Goal: Check status: Check status

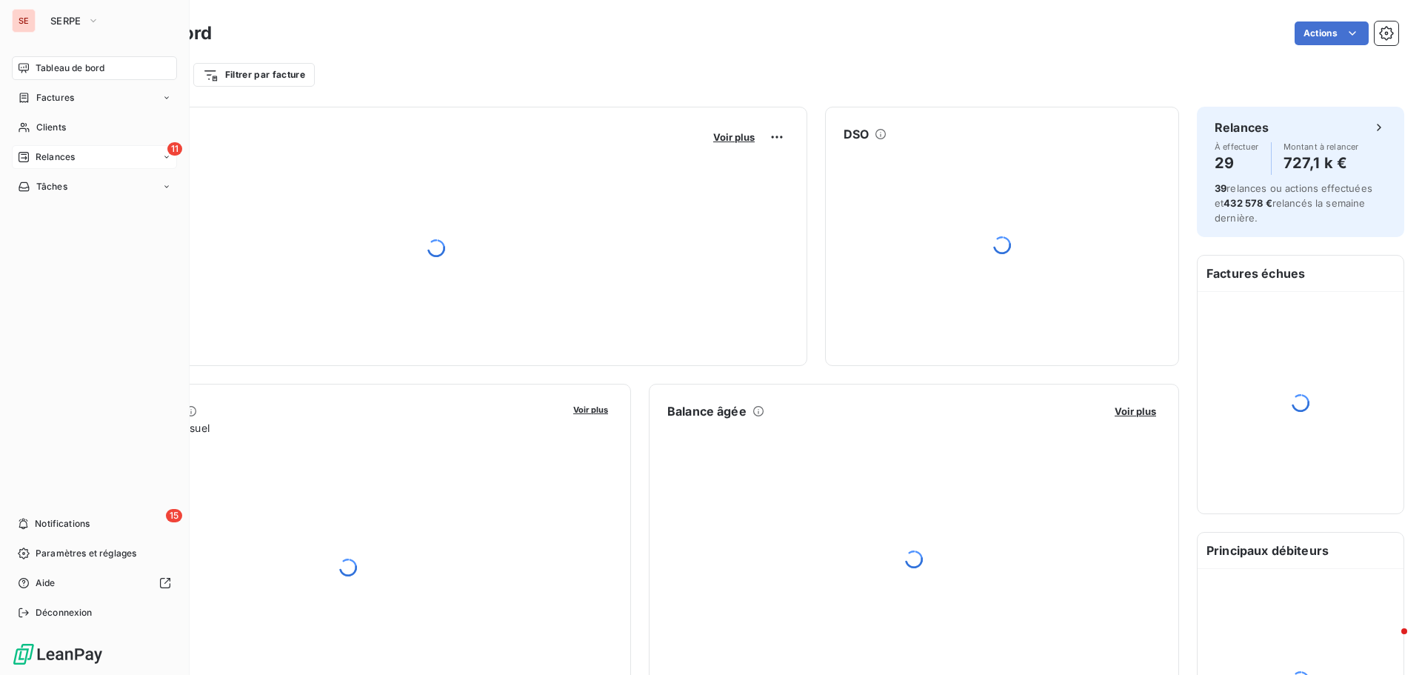
click at [100, 160] on div "11 Relances" at bounding box center [94, 157] width 165 height 24
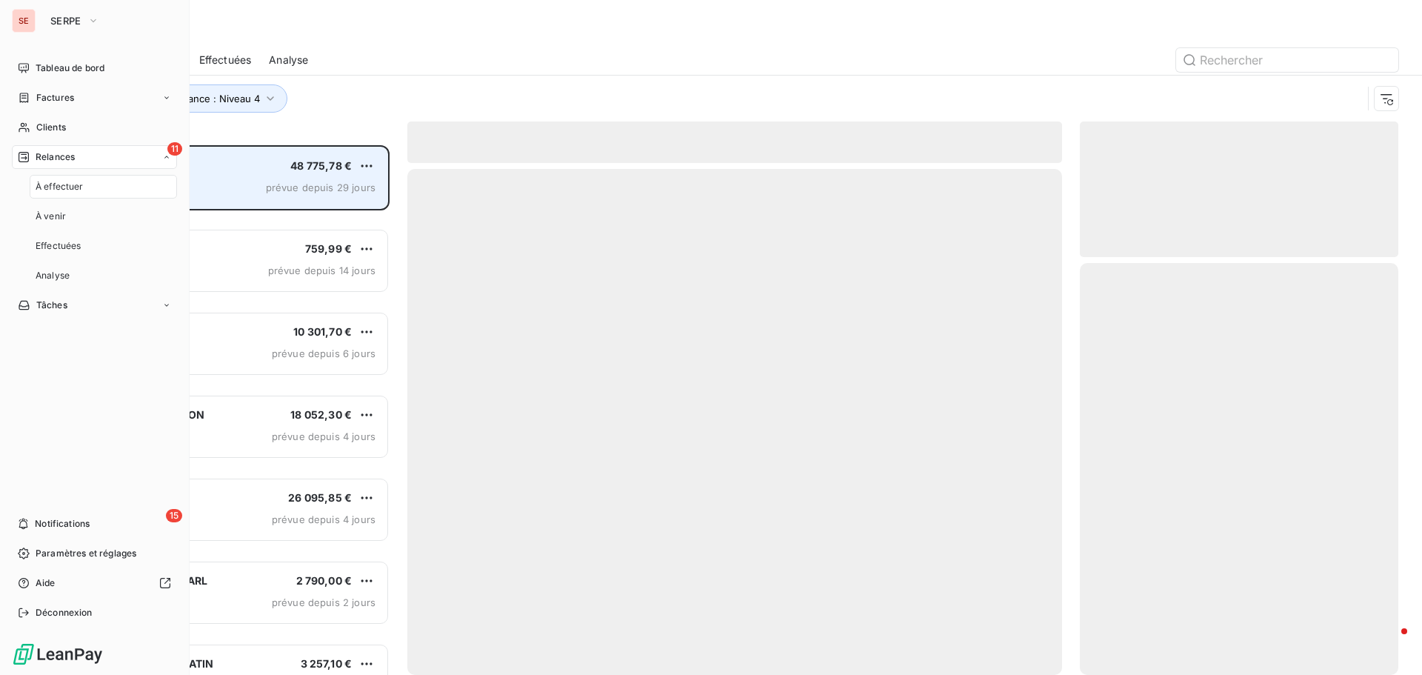
scroll to position [518, 307]
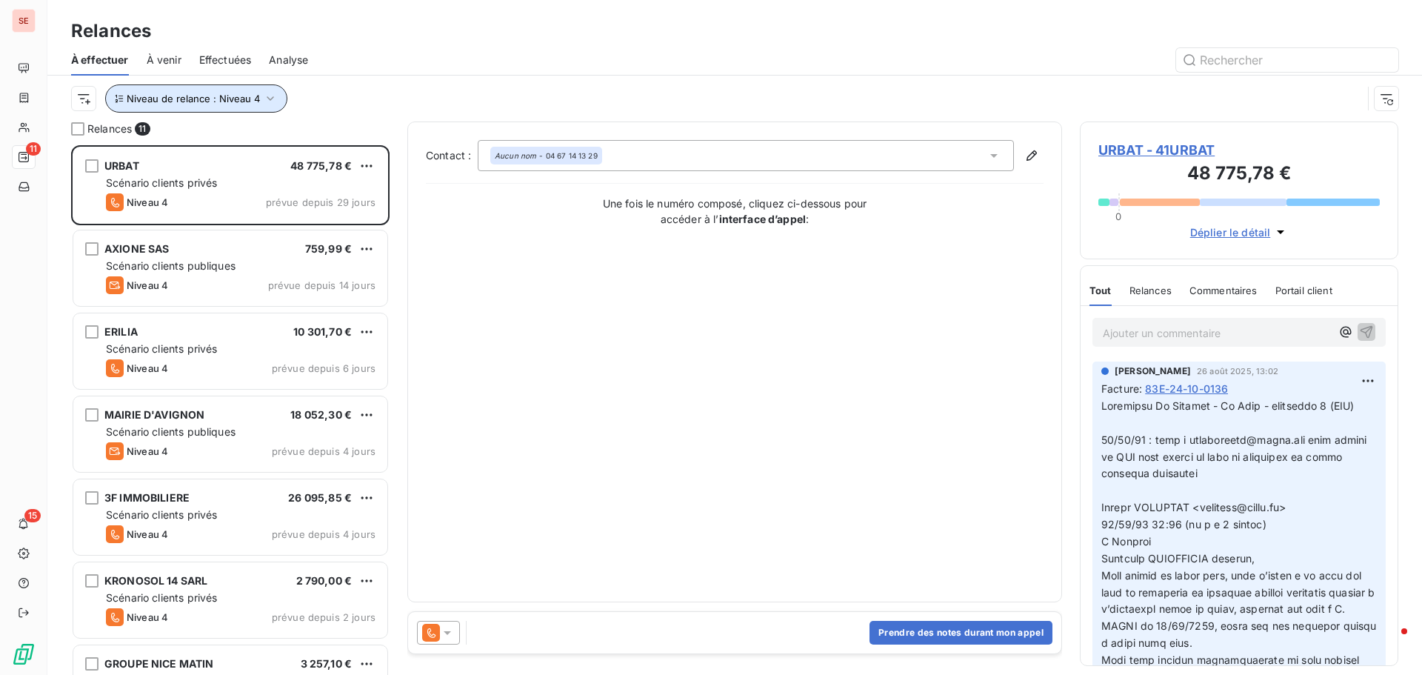
click at [258, 95] on button "Niveau de relance : Niveau 4" at bounding box center [196, 98] width 182 height 28
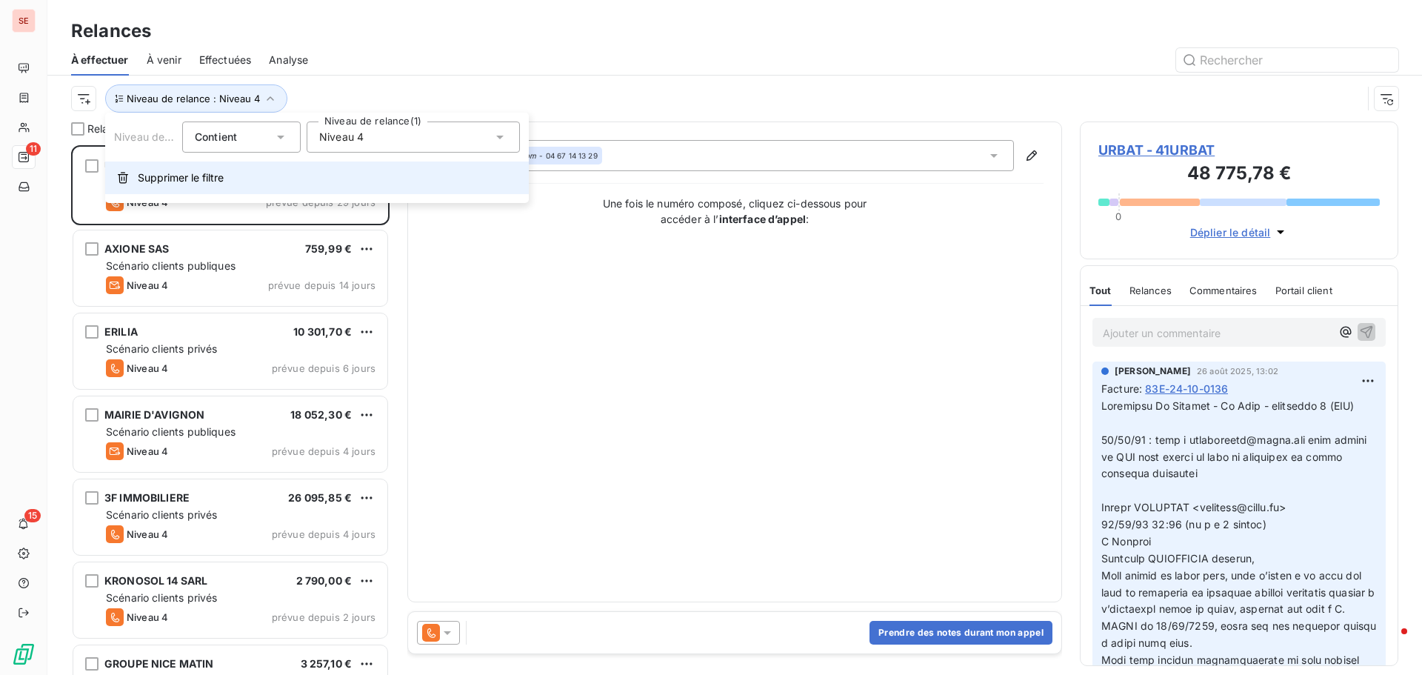
click at [227, 178] on button "Supprimer le filtre" at bounding box center [317, 177] width 424 height 33
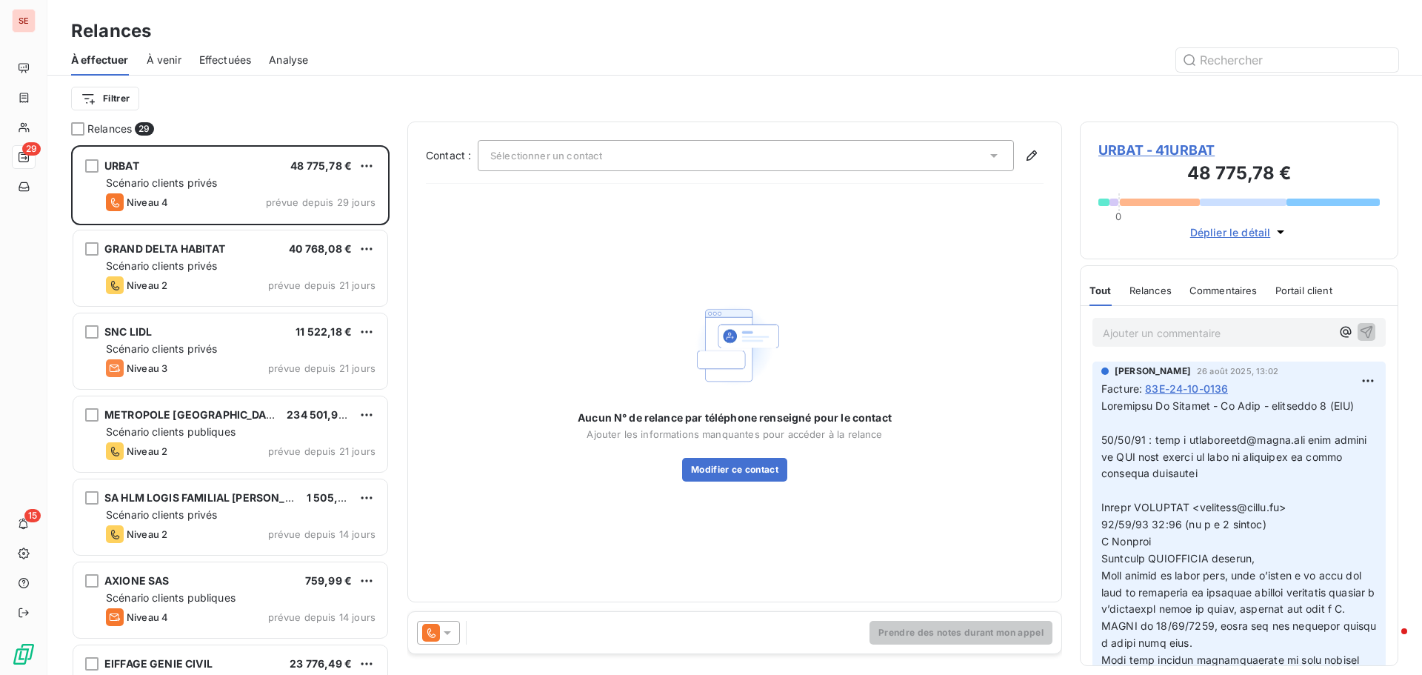
click at [260, 98] on div "Filtrer" at bounding box center [734, 98] width 1327 height 28
